Goal: Register for event/course

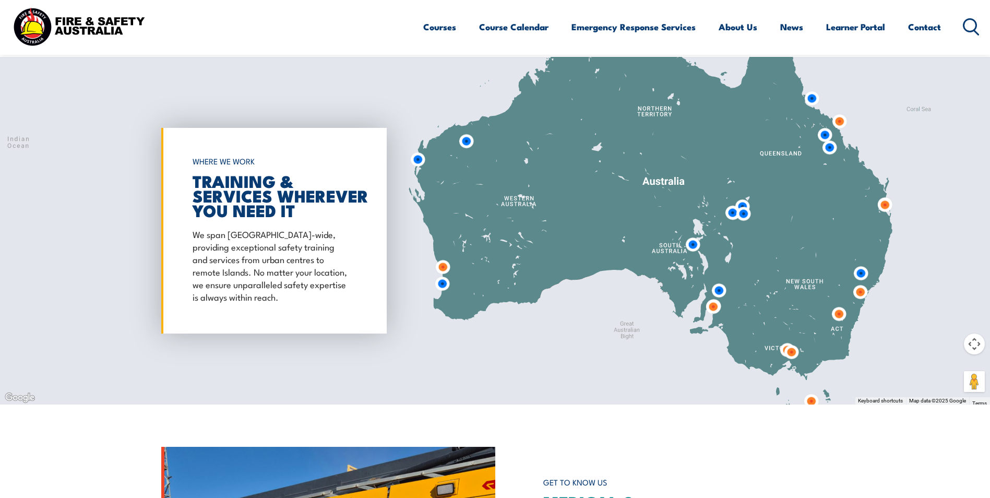
scroll to position [834, 0]
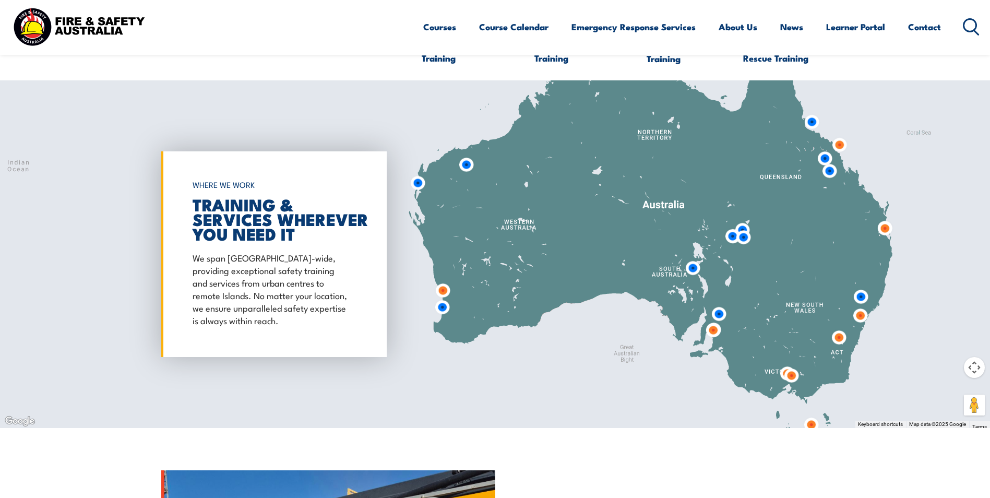
click at [713, 330] on img at bounding box center [712, 329] width 19 height 19
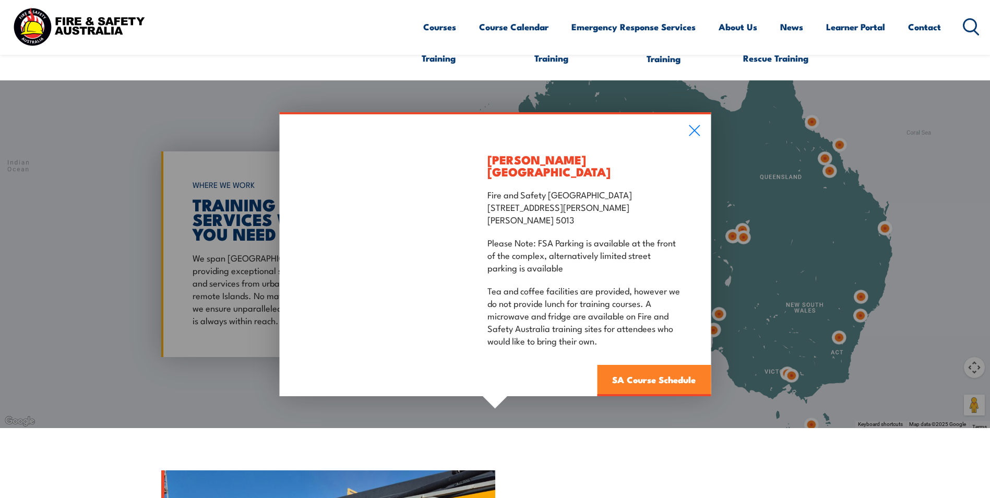
click at [631, 376] on link "SA Course Schedule" at bounding box center [654, 380] width 114 height 31
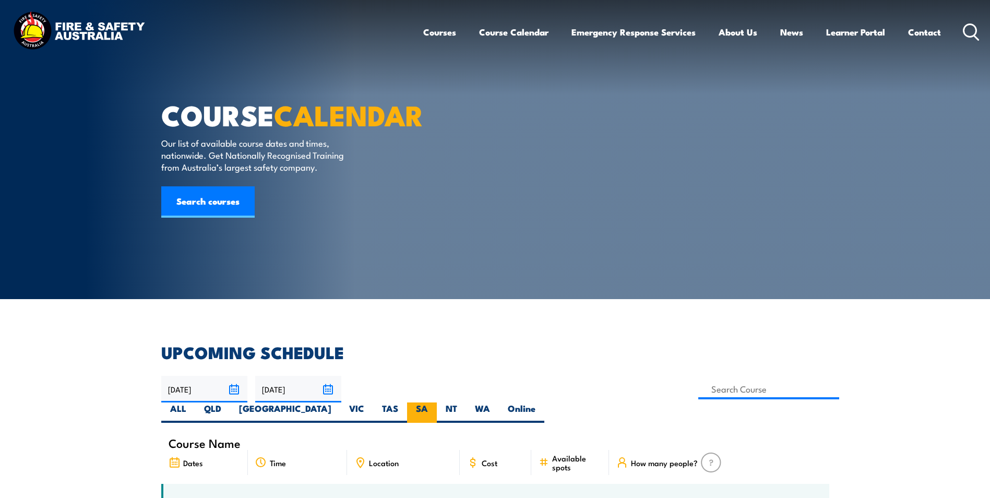
click at [437, 402] on label "SA" at bounding box center [422, 412] width 30 height 20
click at [435, 402] on input "SA" at bounding box center [431, 405] width 7 height 7
